Goal: Task Accomplishment & Management: Complete application form

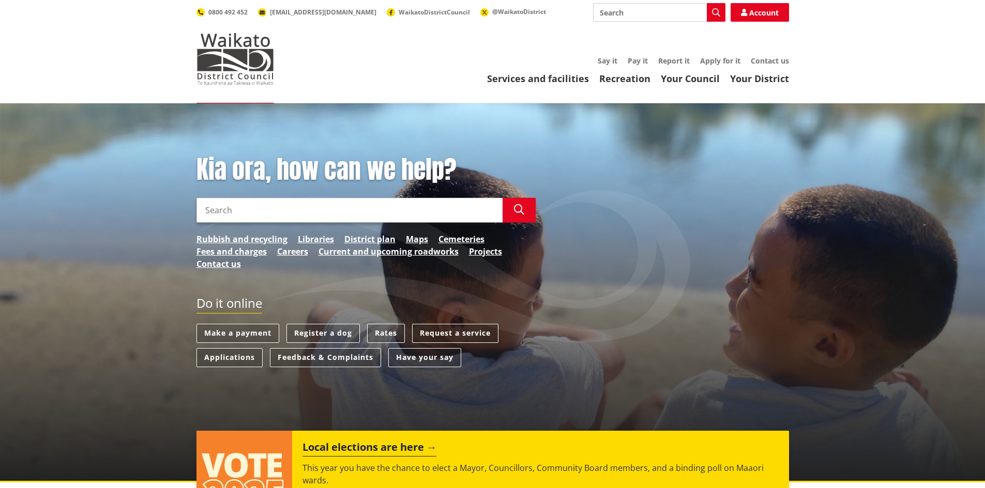
click at [255, 217] on input "Search" at bounding box center [349, 210] width 306 height 25
type input "Order a LIM"
click at [531, 208] on button "Search" at bounding box center [518, 210] width 33 height 25
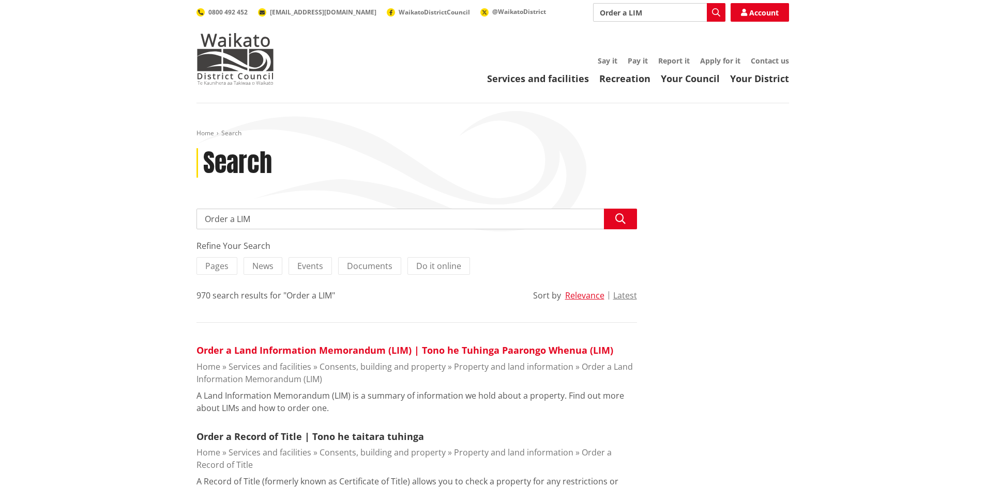
click at [263, 351] on link "Order a Land Information Memorandum (LIM) | Tono he Tuhinga Paarongo Whenua (LI…" at bounding box center [404, 350] width 417 height 12
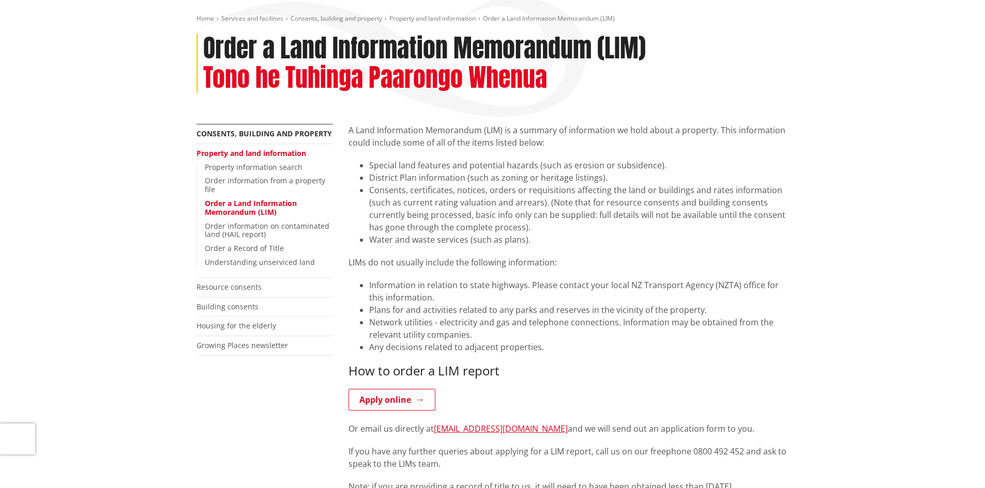
scroll to position [155, 0]
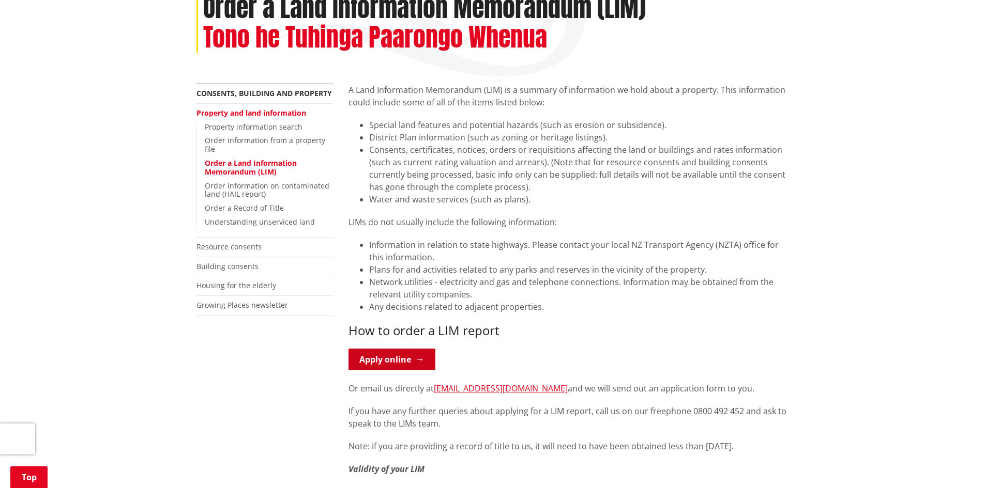
click at [386, 366] on link "Apply online" at bounding box center [391, 360] width 87 height 22
